Goal: Transaction & Acquisition: Purchase product/service

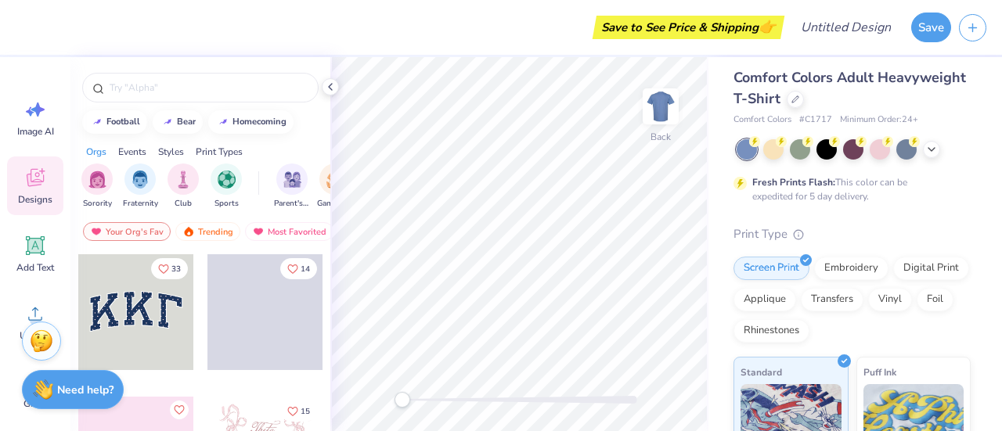
scroll to position [6, 0]
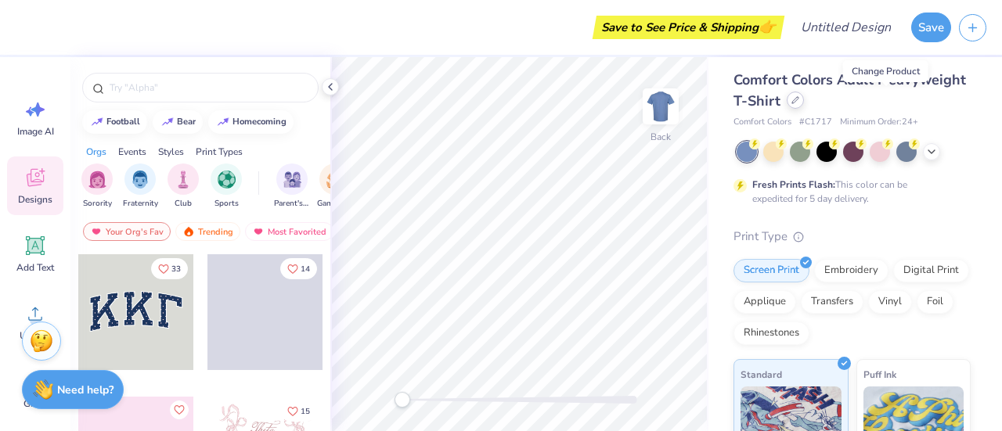
click at [799, 102] on icon at bounding box center [796, 100] width 8 height 8
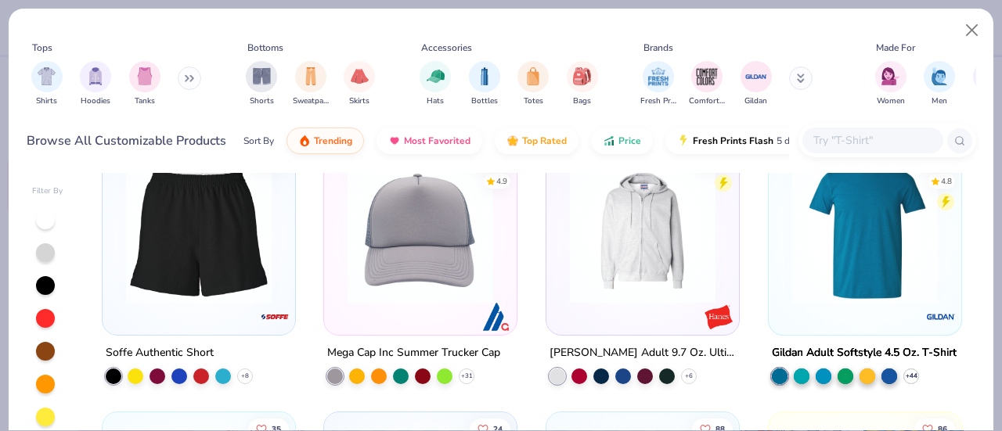
scroll to position [5153, 0]
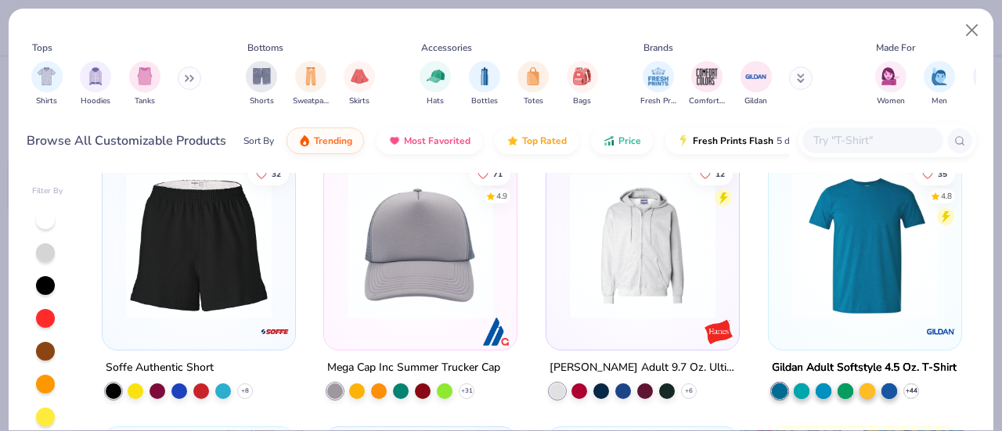
click at [832, 290] on div at bounding box center [703, 246] width 483 height 146
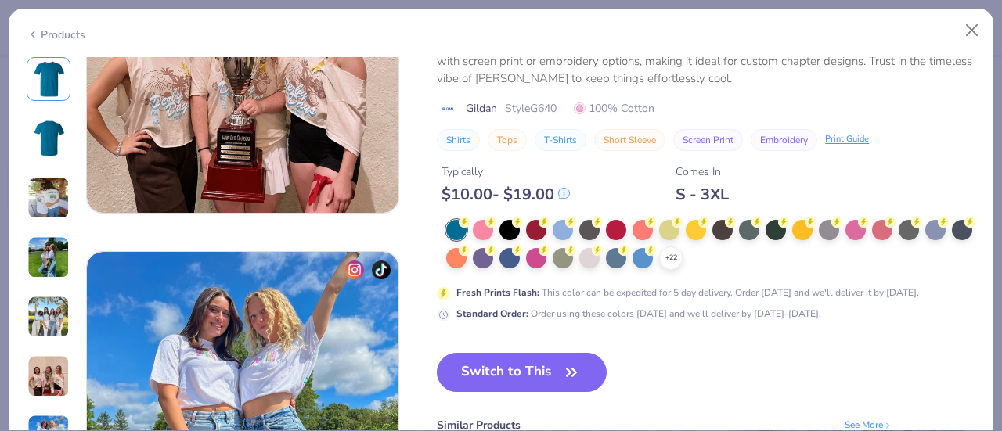
scroll to position [1941, 0]
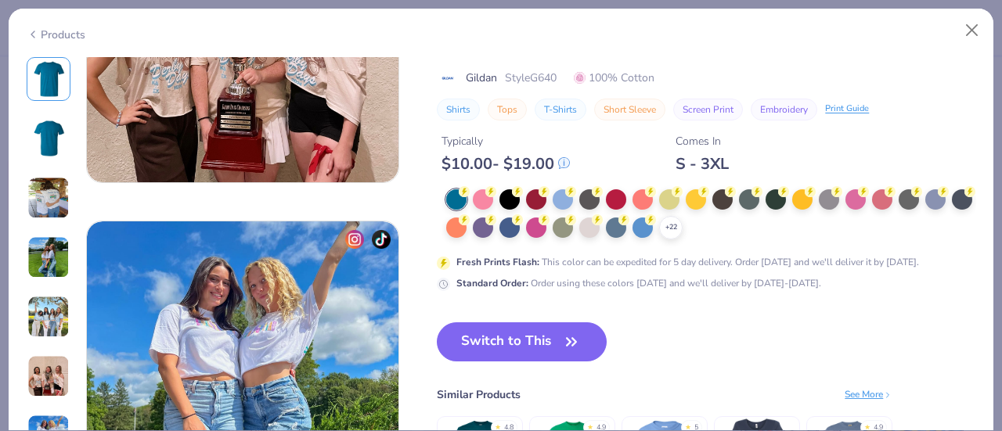
click at [41, 38] on div "Products" at bounding box center [56, 35] width 59 height 16
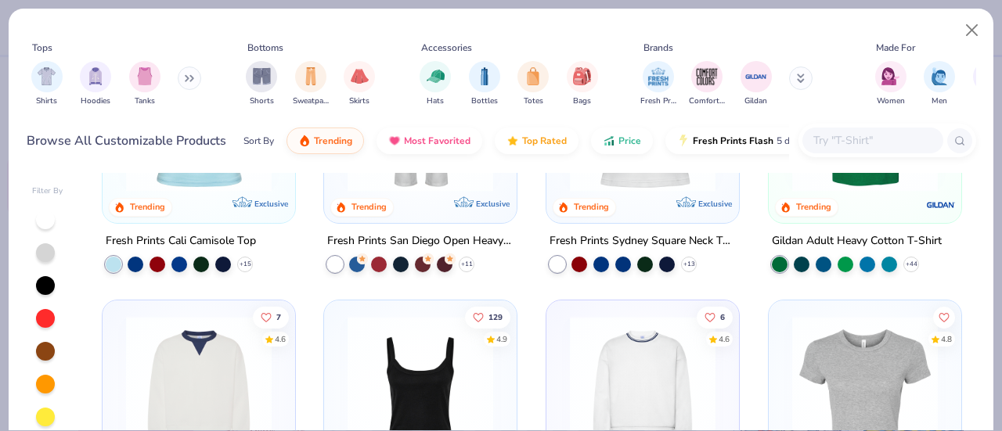
scroll to position [257, 0]
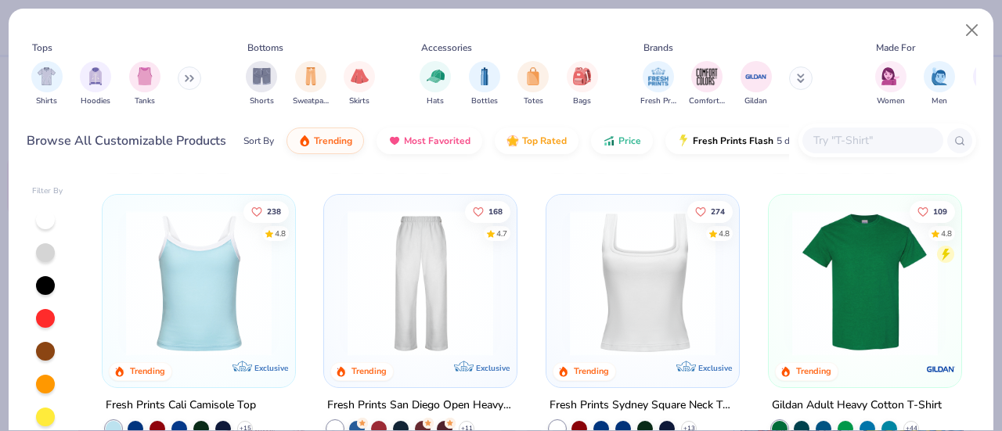
click at [832, 292] on img at bounding box center [865, 284] width 161 height 146
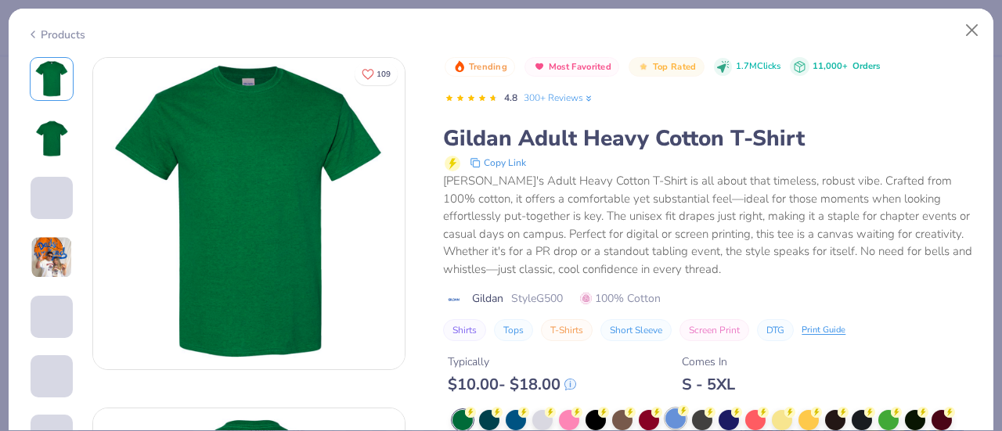
scroll to position [46, 0]
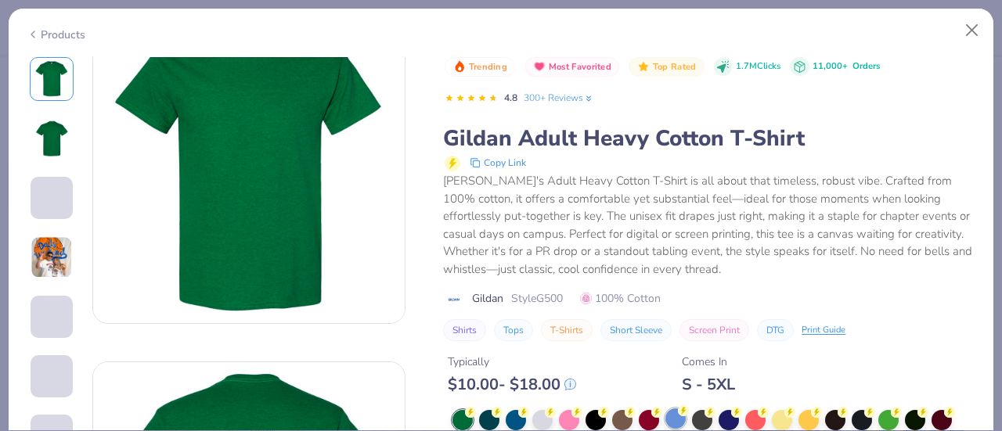
click at [673, 411] on div at bounding box center [676, 419] width 20 height 20
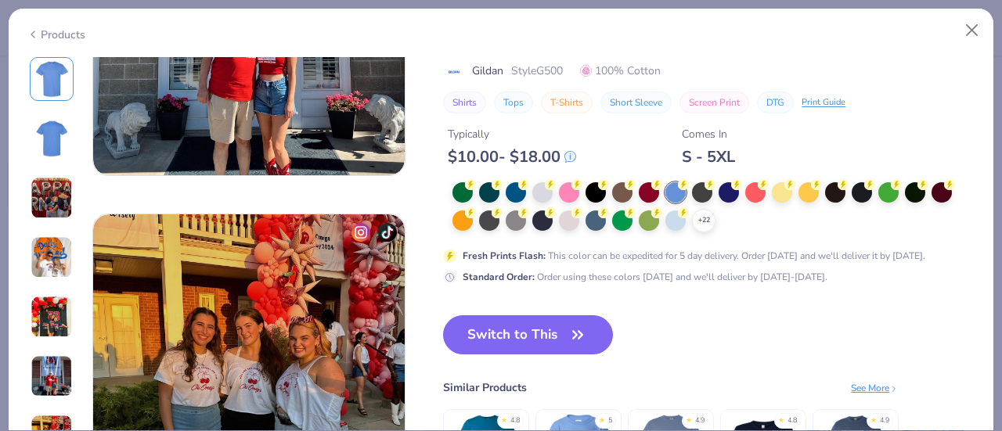
scroll to position [1947, 0]
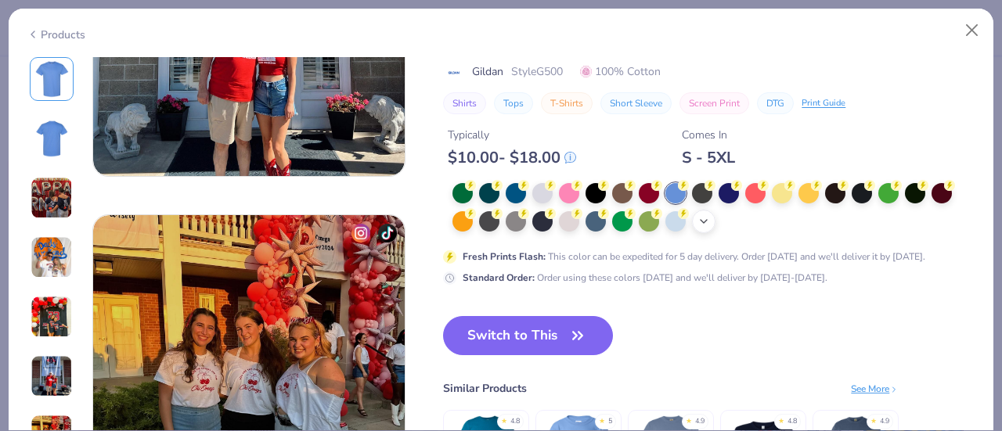
click at [705, 220] on icon at bounding box center [704, 221] width 13 height 13
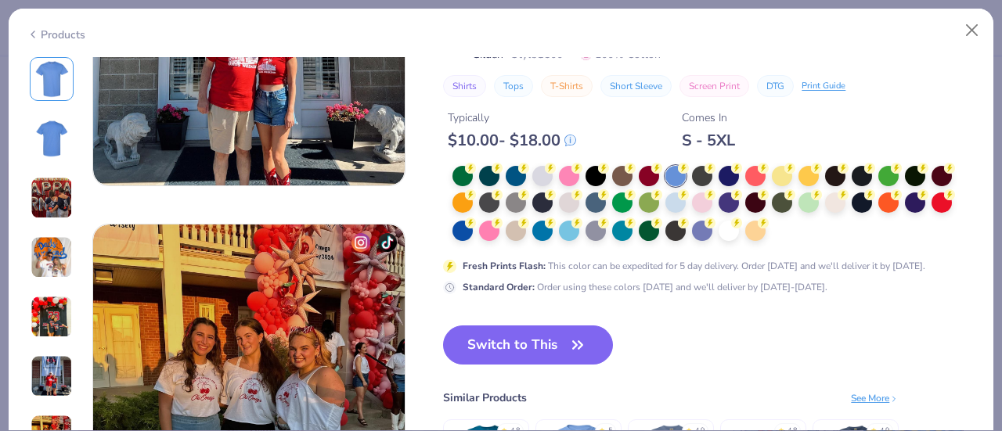
scroll to position [1941, 0]
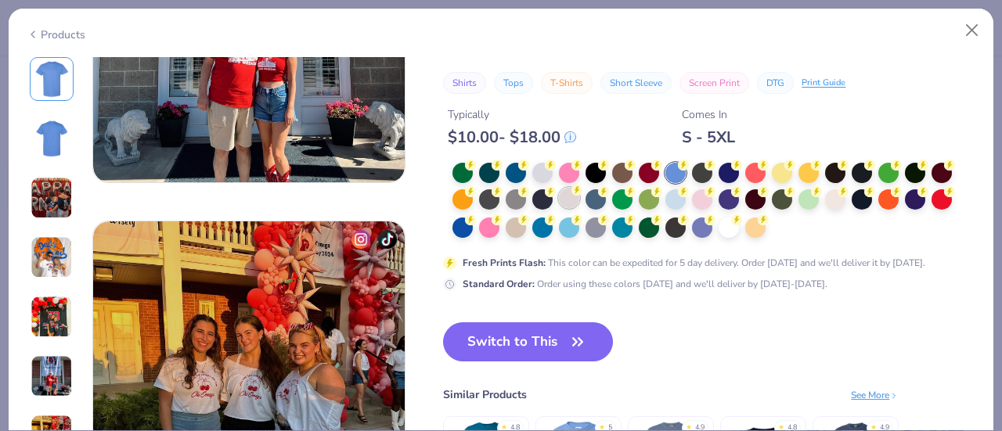
click at [564, 199] on div at bounding box center [569, 198] width 20 height 20
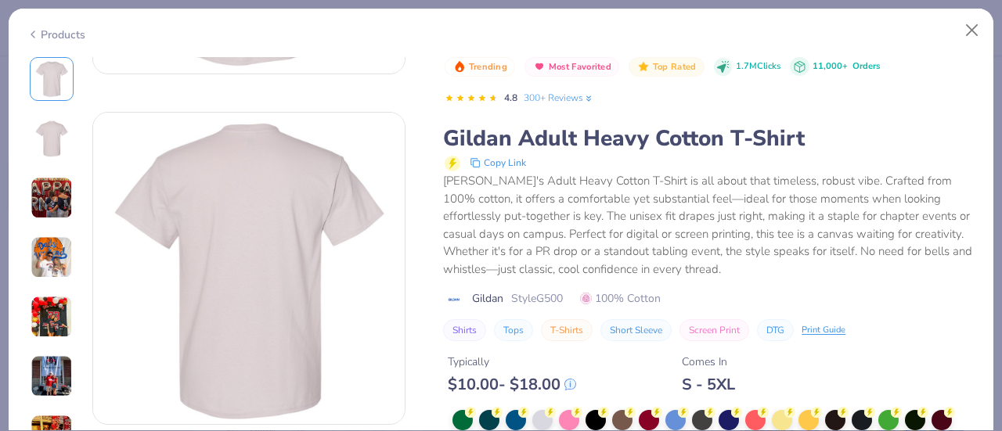
scroll to position [298, 0]
drag, startPoint x: 0, startPoint y: 247, endPoint x: 49, endPoint y: 320, distance: 88.2
click at [49, 320] on div "Products 462 + 109 KU Kappa Kappa Gamma, [US_STATE][GEOGRAPHIC_DATA] AA Alpha C…" at bounding box center [501, 215] width 1002 height 431
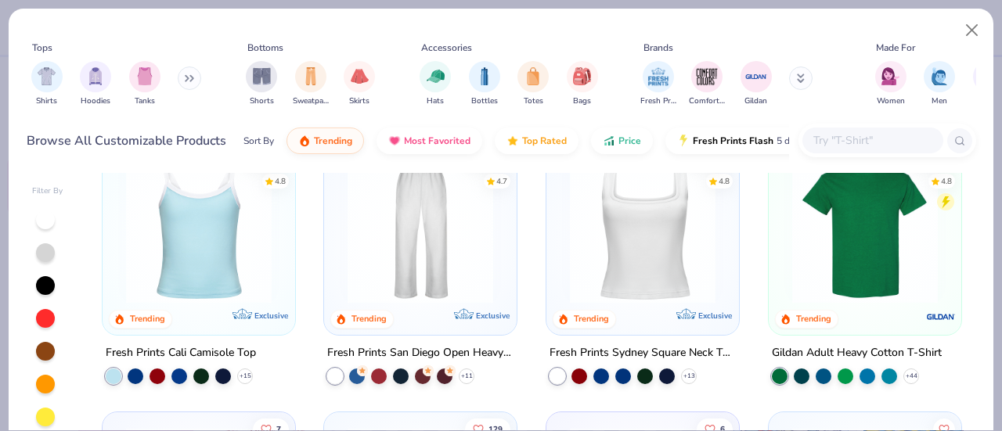
scroll to position [1, 0]
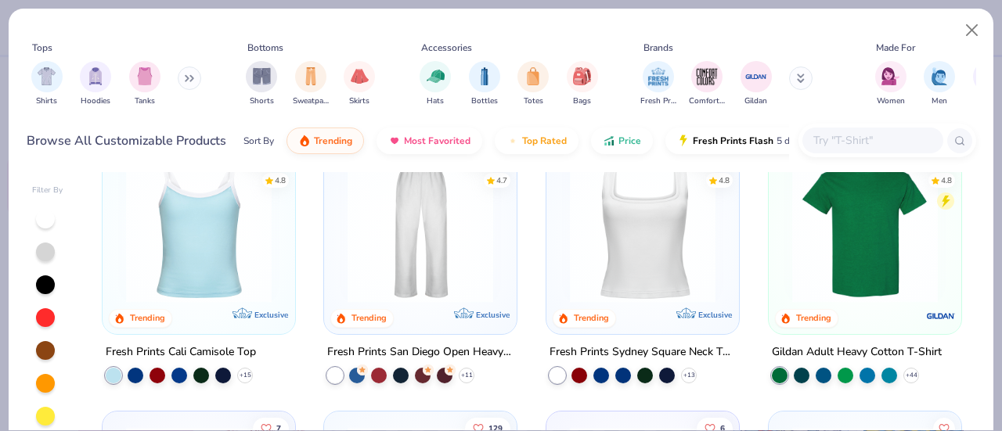
click at [42, 188] on div "Filter By" at bounding box center [47, 191] width 31 height 12
click at [866, 135] on input "text" at bounding box center [872, 141] width 121 height 18
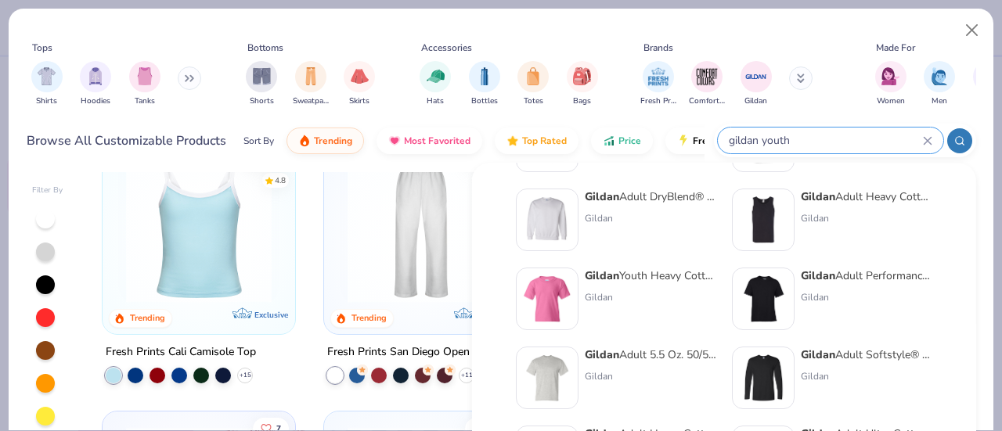
scroll to position [0, 0]
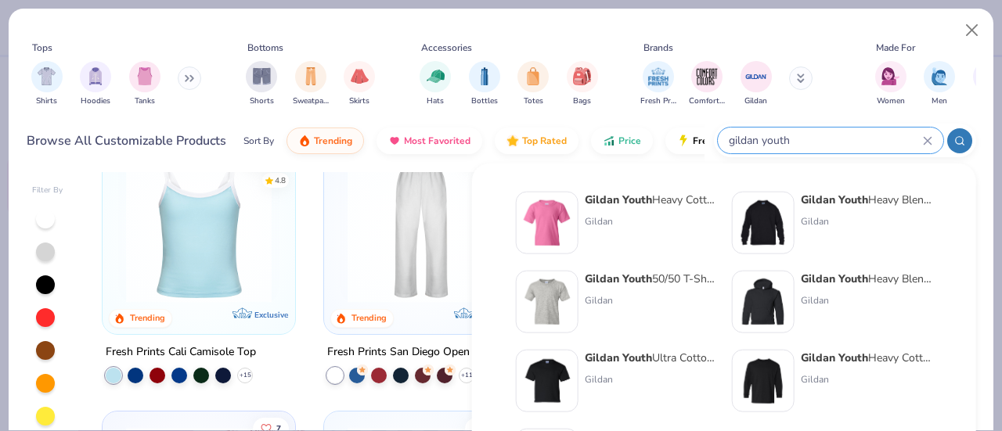
type input "gildan youth"
click at [604, 274] on strong "Gildan Youth" at bounding box center [618, 279] width 67 height 15
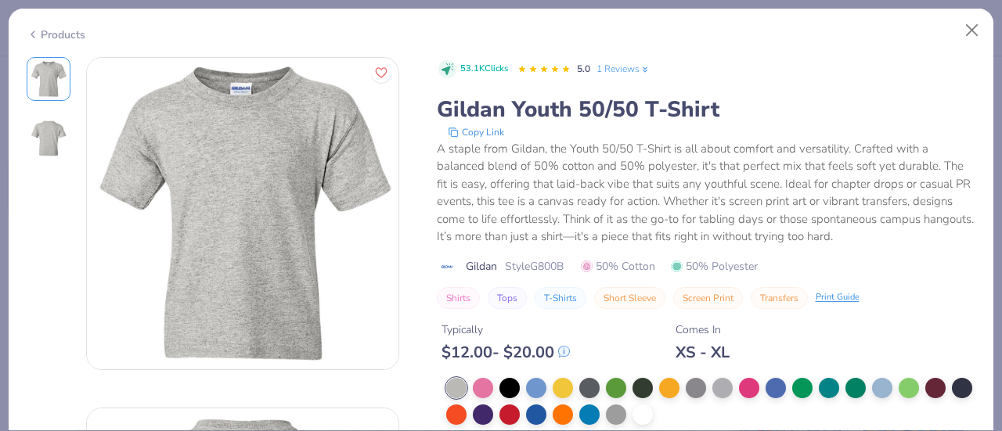
scroll to position [143, 0]
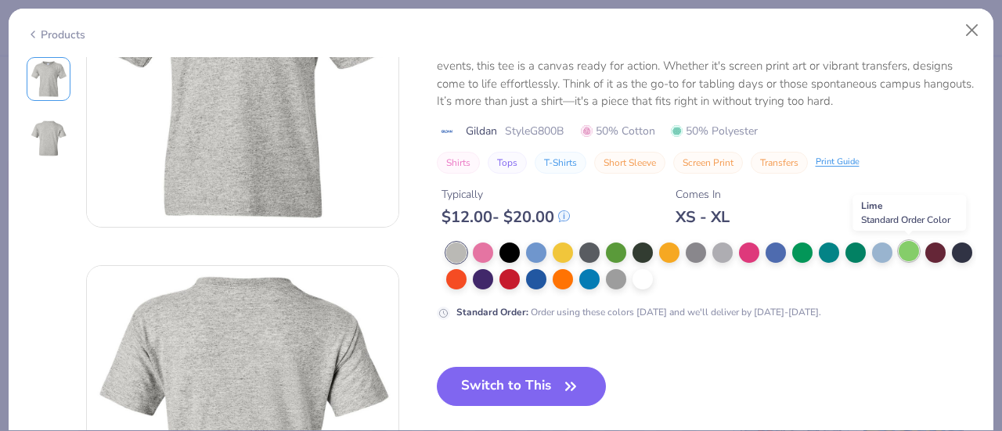
click at [904, 244] on div at bounding box center [909, 251] width 20 height 20
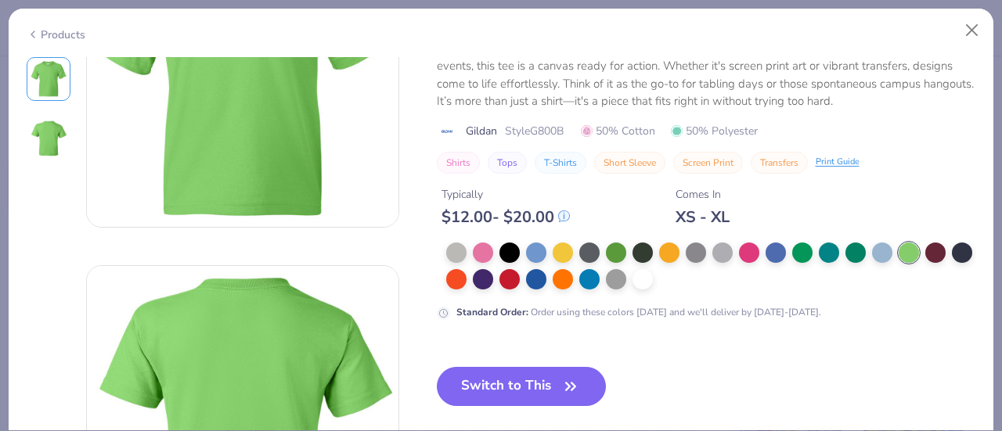
click at [38, 27] on icon at bounding box center [33, 34] width 13 height 19
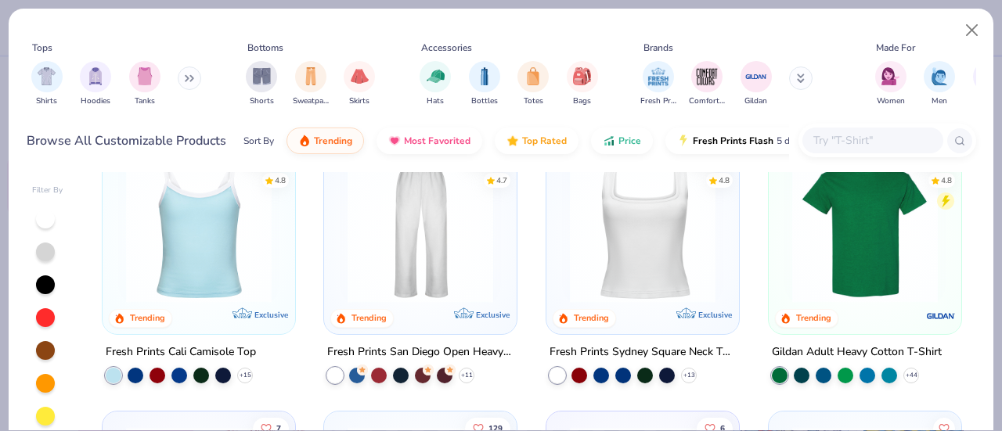
click at [880, 135] on input "text" at bounding box center [872, 141] width 121 height 18
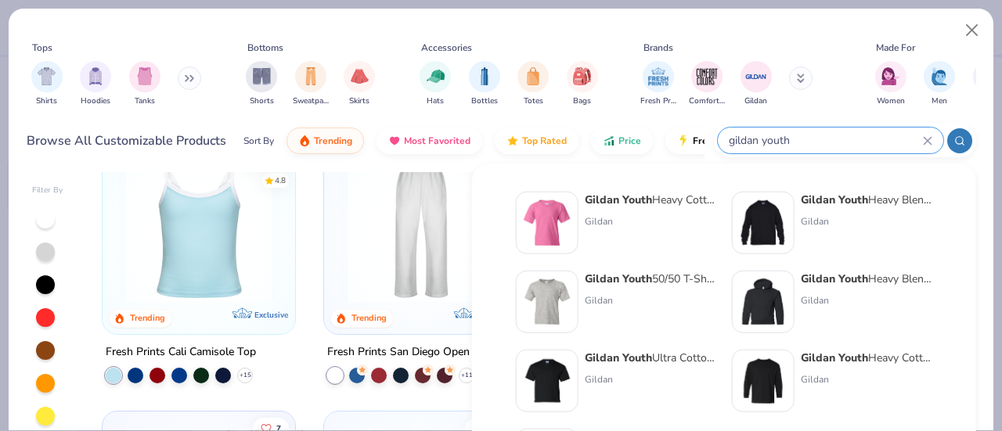
type input "gildan youth"
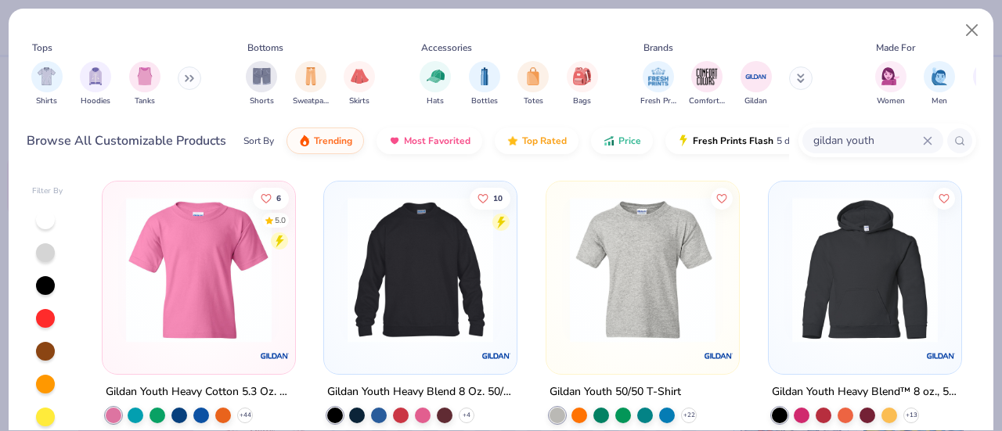
click at [207, 383] on div "Gildan Youth Heavy Cotton 5.3 Oz. T-Shirt" at bounding box center [199, 393] width 186 height 20
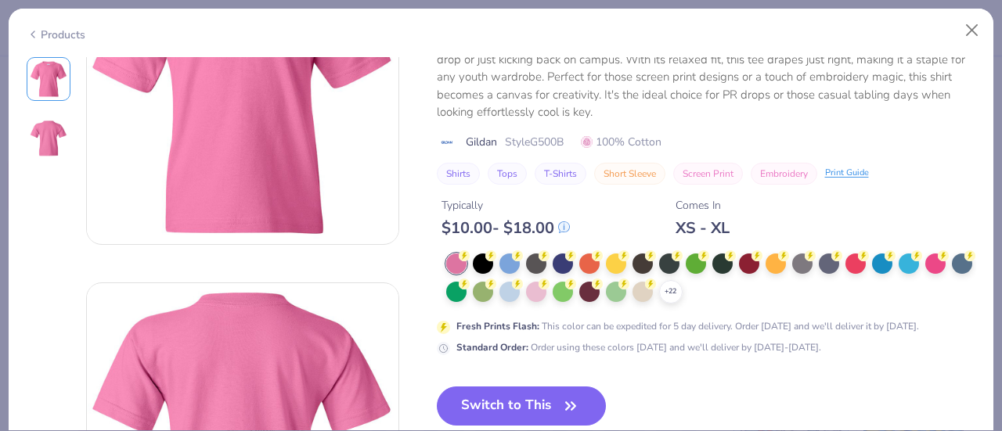
scroll to position [128, 0]
click at [677, 287] on icon at bounding box center [671, 291] width 13 height 13
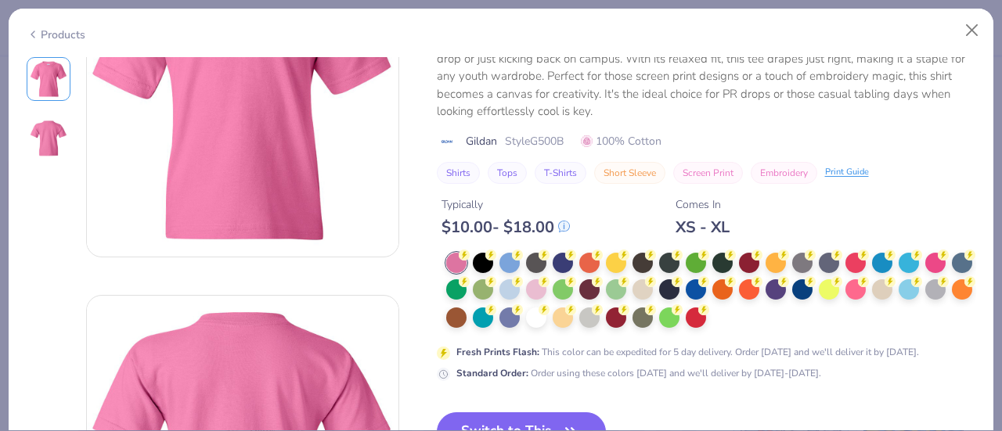
scroll to position [135, 0]
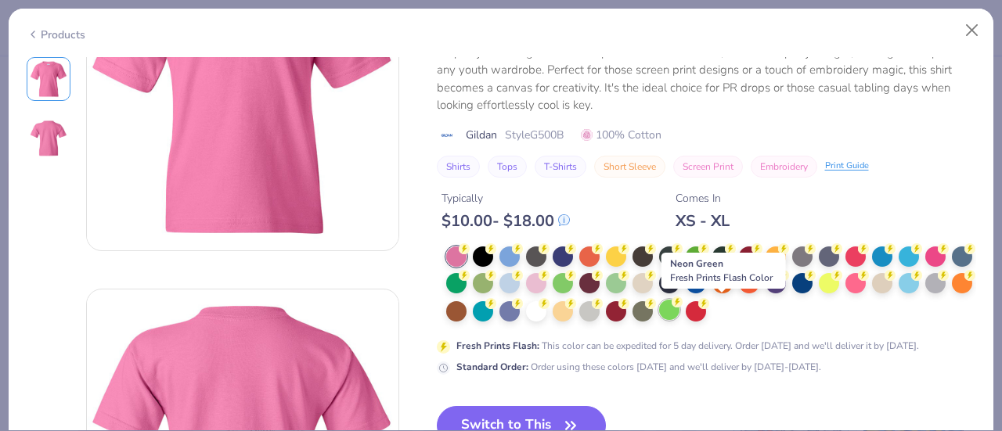
click at [680, 315] on div at bounding box center [669, 310] width 20 height 20
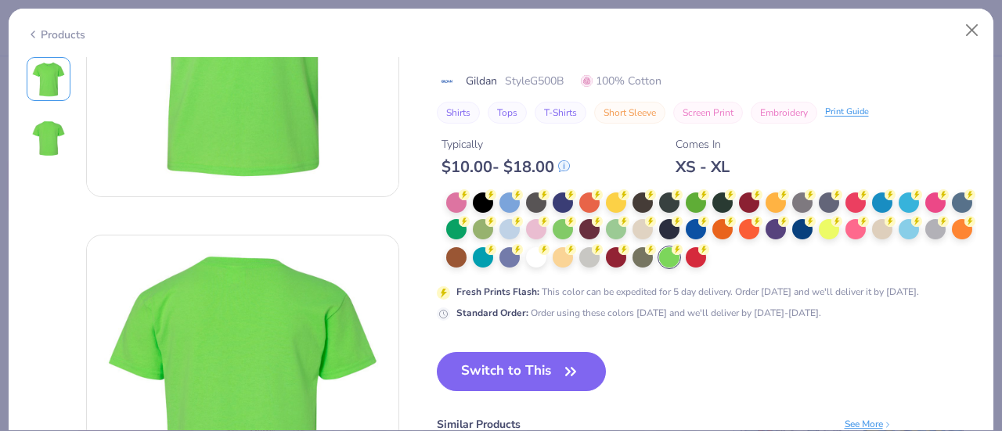
scroll to position [193, 0]
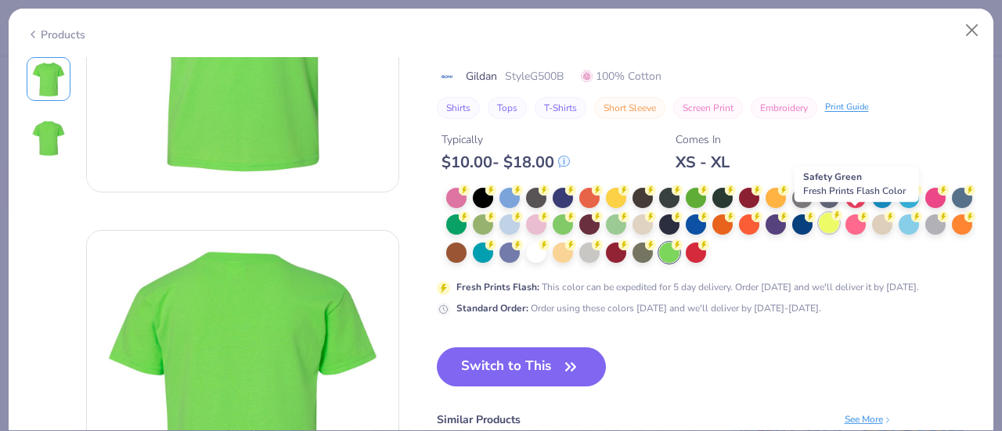
click at [839, 225] on div at bounding box center [829, 223] width 20 height 20
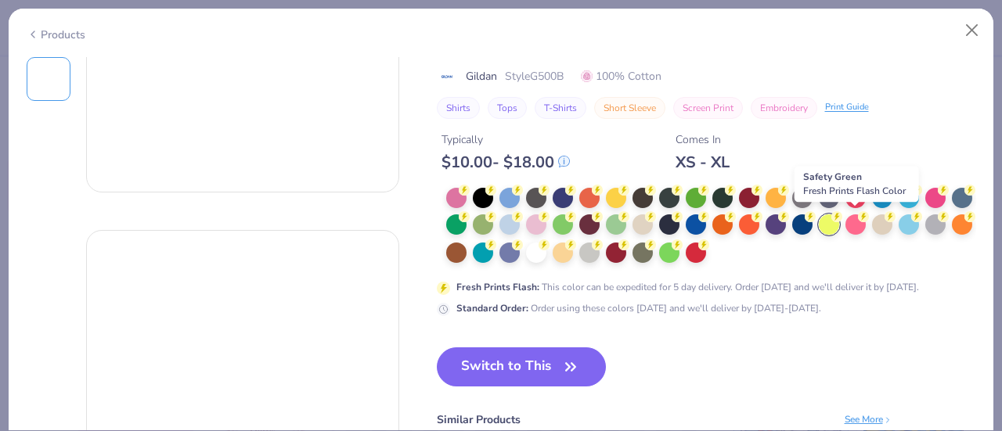
click at [839, 225] on div at bounding box center [829, 225] width 20 height 20
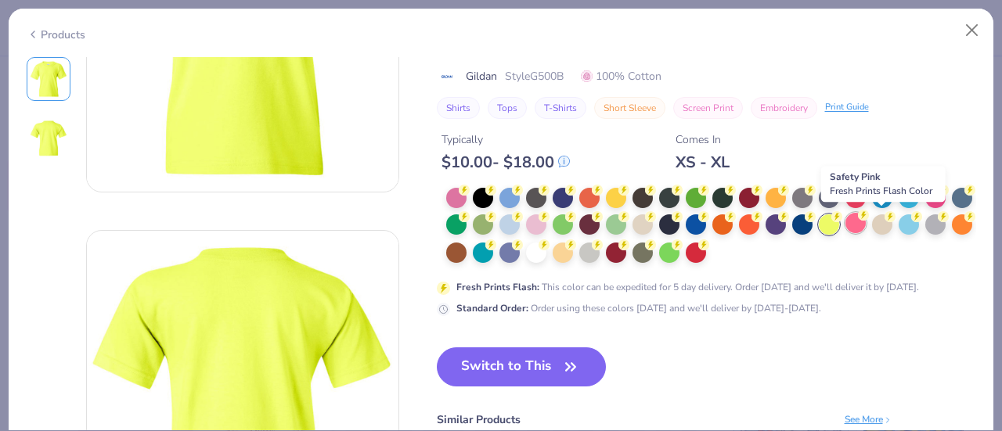
click at [866, 224] on div at bounding box center [856, 223] width 20 height 20
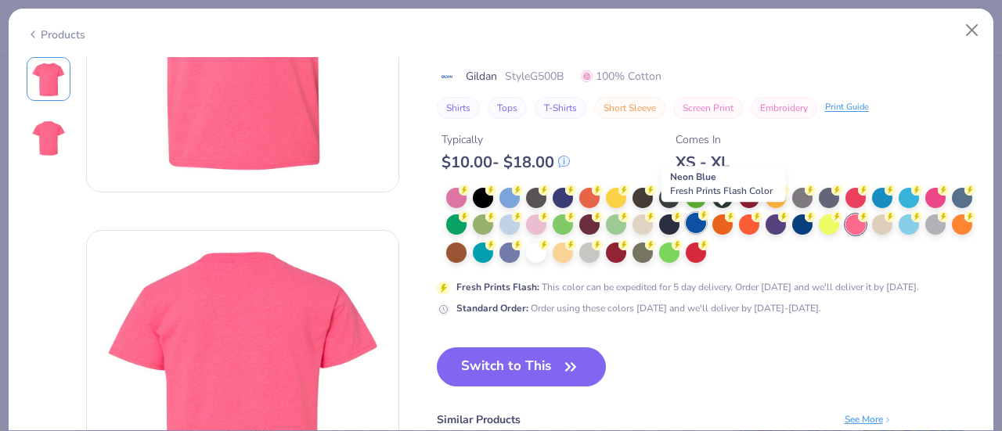
click at [706, 222] on div at bounding box center [696, 223] width 20 height 20
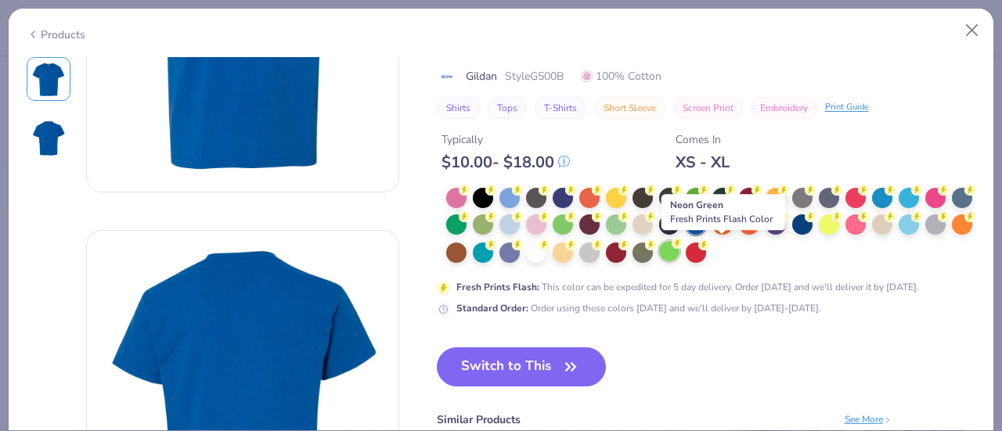
click at [680, 245] on div at bounding box center [669, 251] width 20 height 20
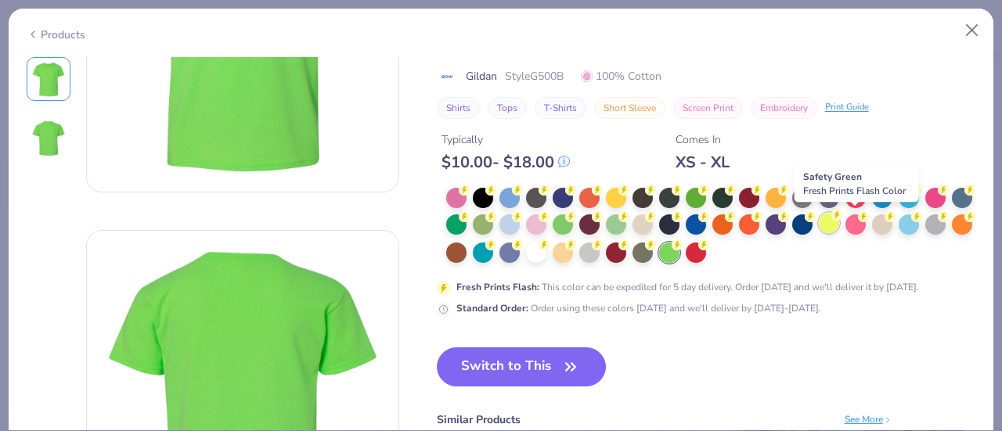
click at [839, 225] on div at bounding box center [829, 223] width 20 height 20
